Goal: Task Accomplishment & Management: Complete application form

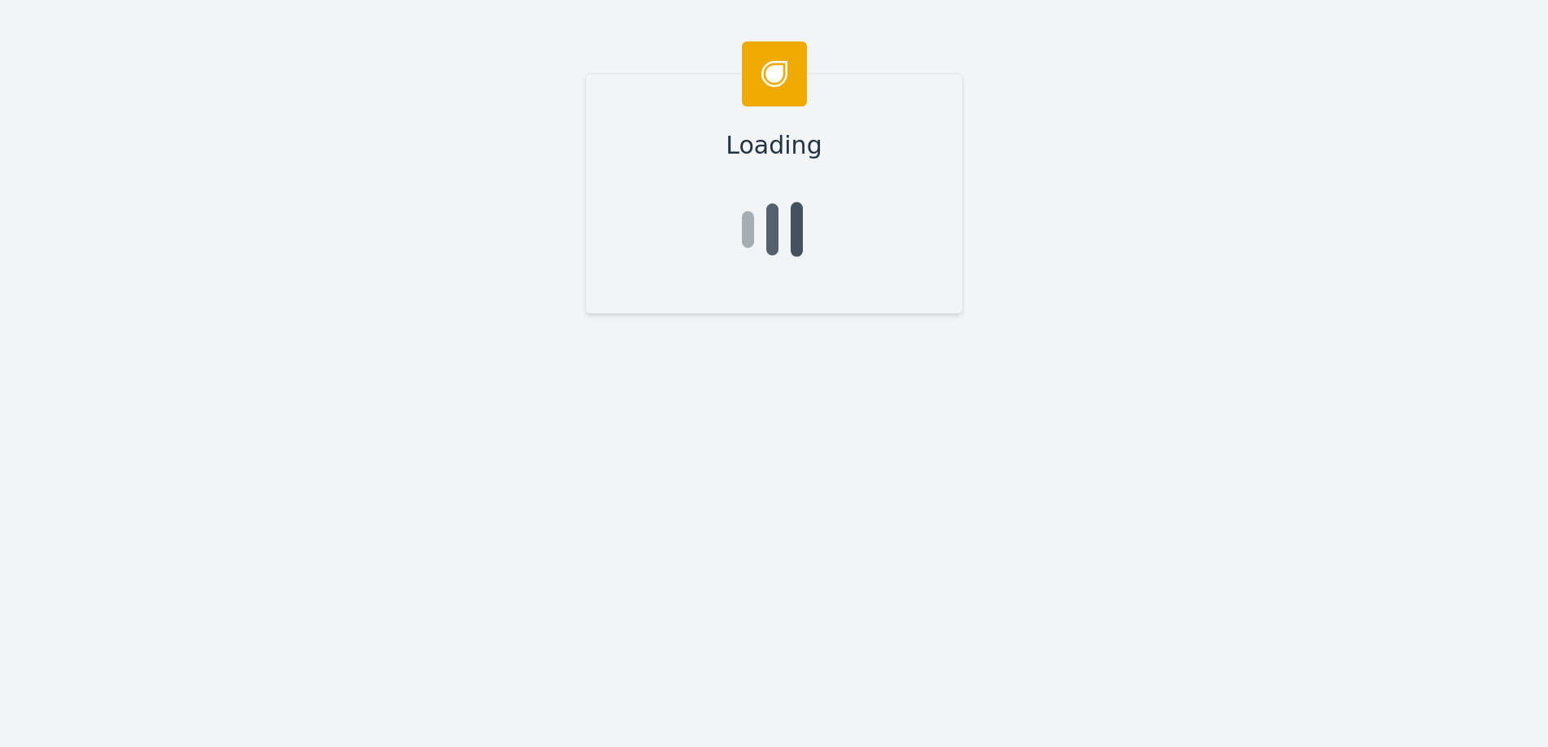
type input "[PERSON_NAME]"
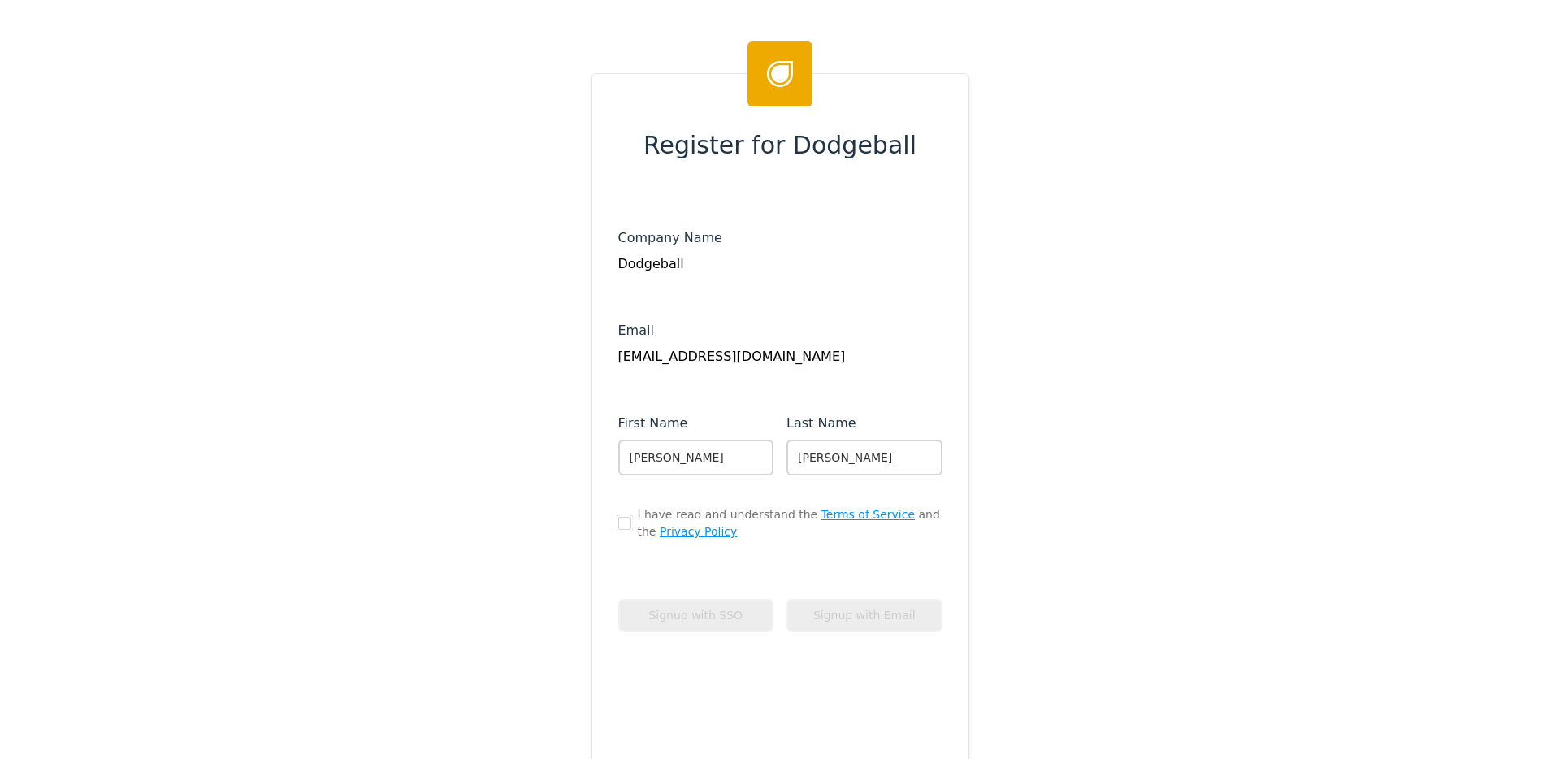
click at [618, 520] on input "checkbox" at bounding box center [624, 523] width 13 height 13
checkbox input "true"
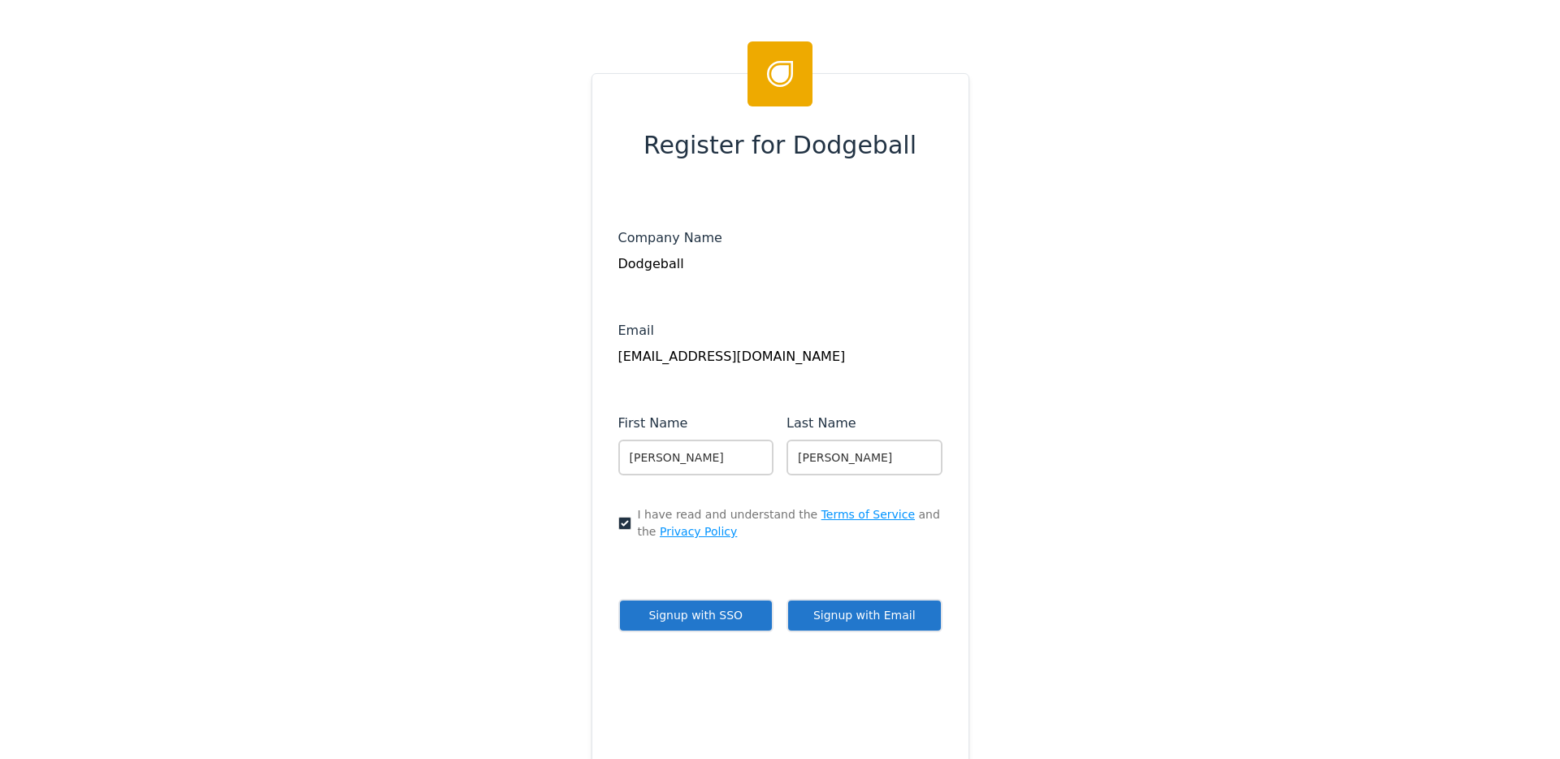
click at [721, 620] on button "Signup with SSO" at bounding box center [696, 615] width 156 height 33
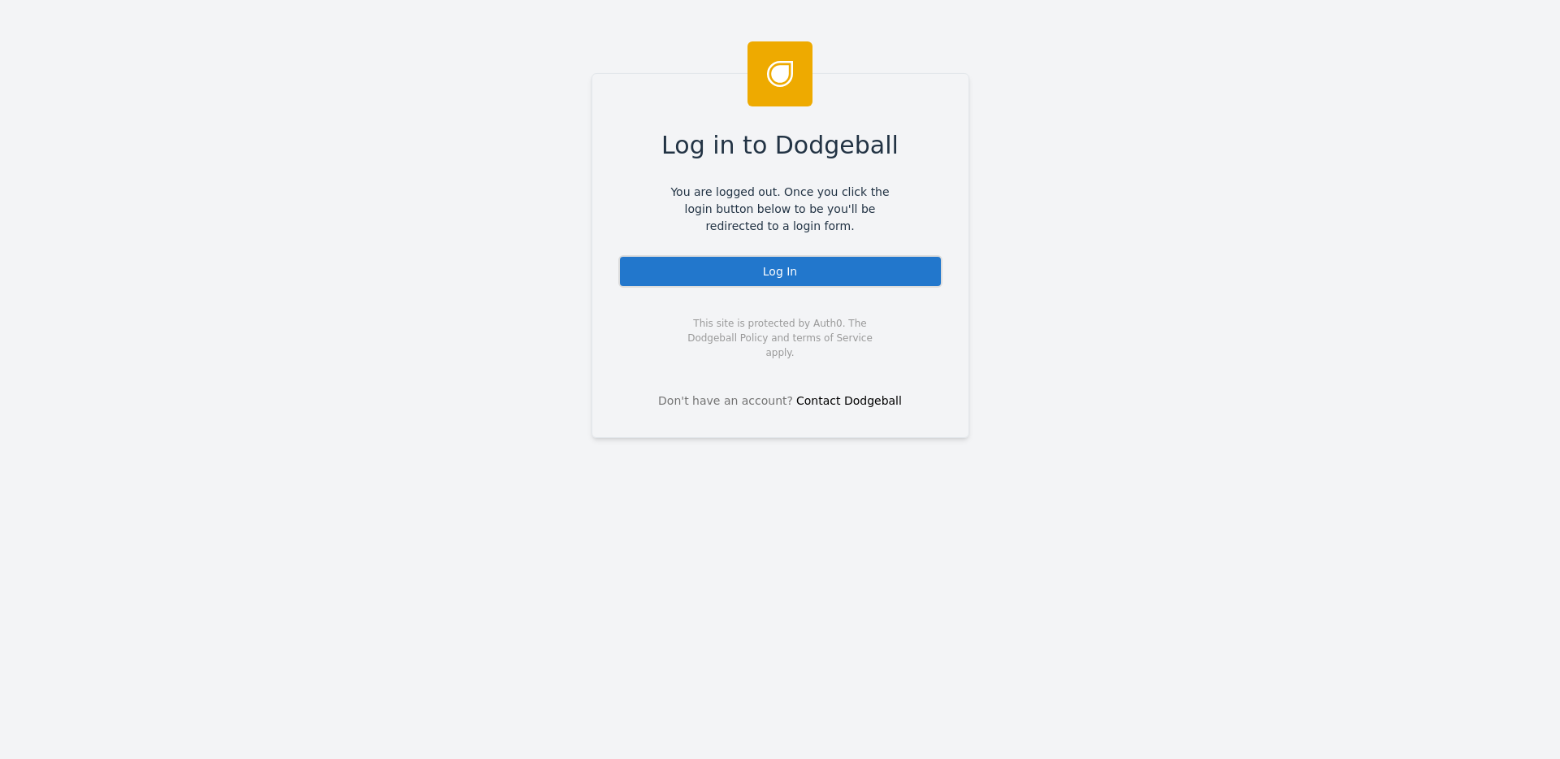
click at [777, 283] on div "Log In" at bounding box center [780, 271] width 324 height 33
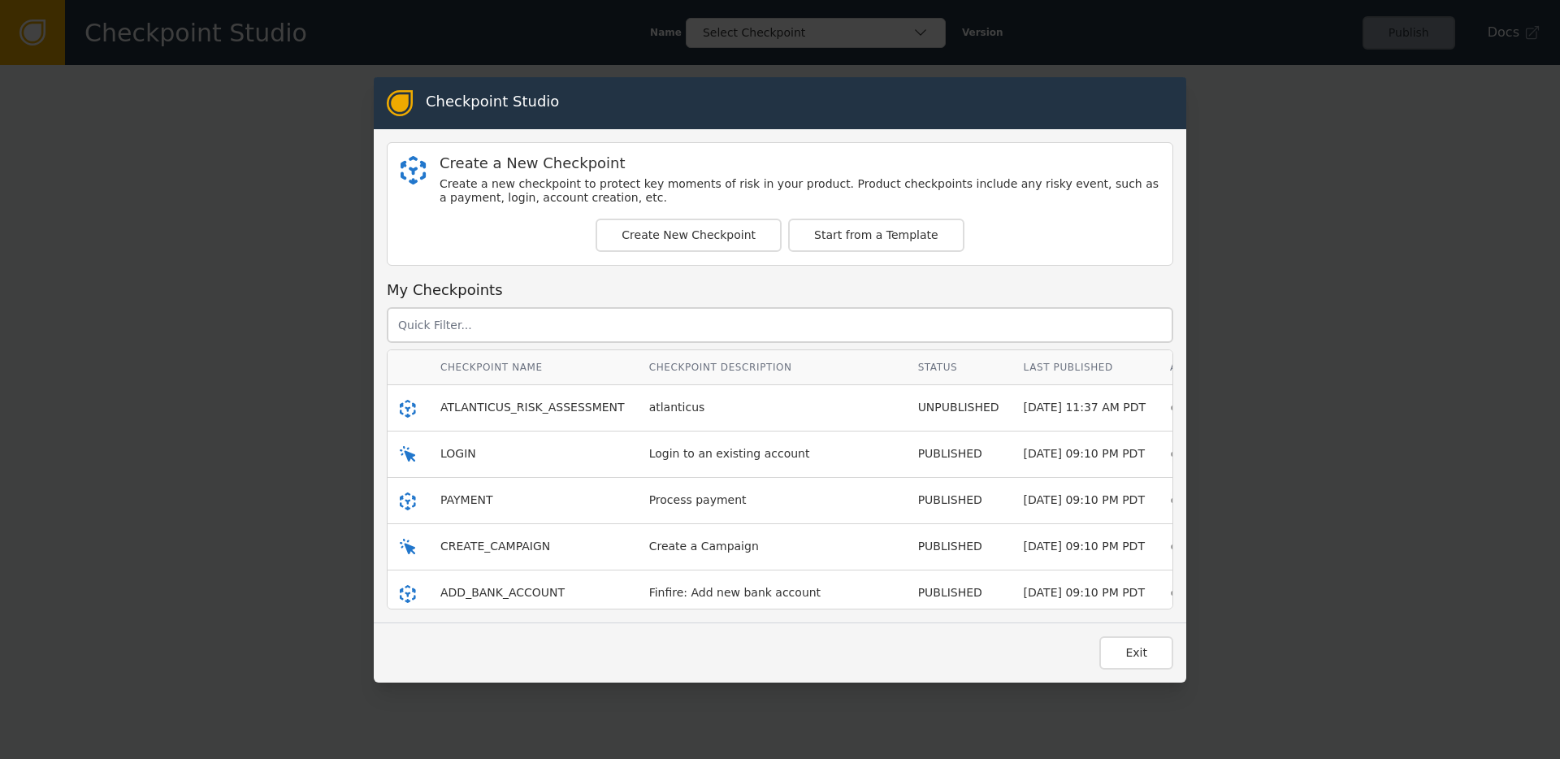
click at [796, 408] on div "atlanticus" at bounding box center [771, 407] width 245 height 17
click at [1121, 657] on button "Exit" at bounding box center [1136, 652] width 74 height 33
